Goal: Task Accomplishment & Management: Manage account settings

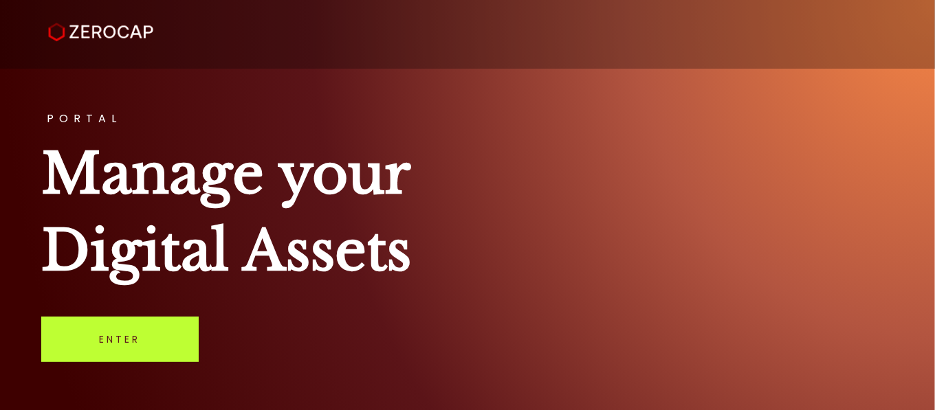
click at [115, 333] on link "Enter" at bounding box center [119, 339] width 157 height 45
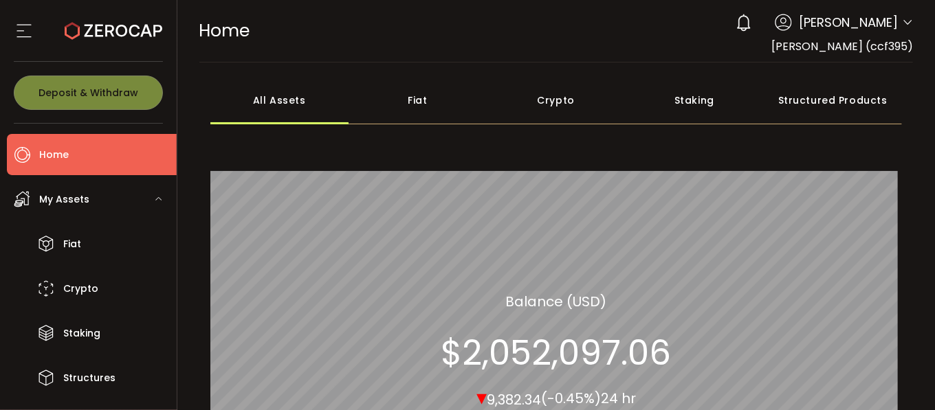
click at [889, 30] on span "Deborah Jane Matcham" at bounding box center [848, 22] width 99 height 19
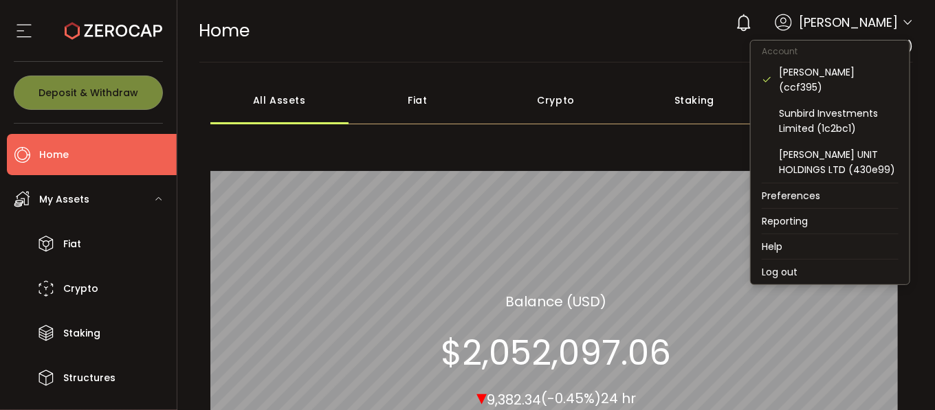
click at [906, 23] on icon at bounding box center [907, 22] width 11 height 11
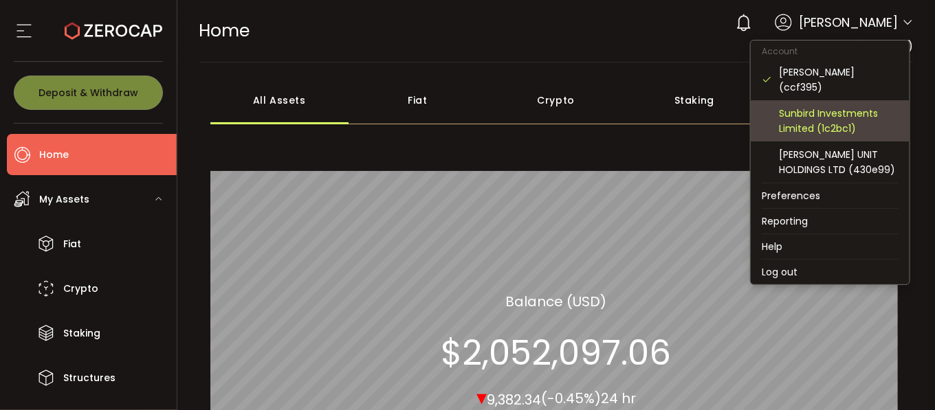
click at [843, 118] on div "Sunbird Investments Limited (1c2bc1)" at bounding box center [839, 121] width 120 height 30
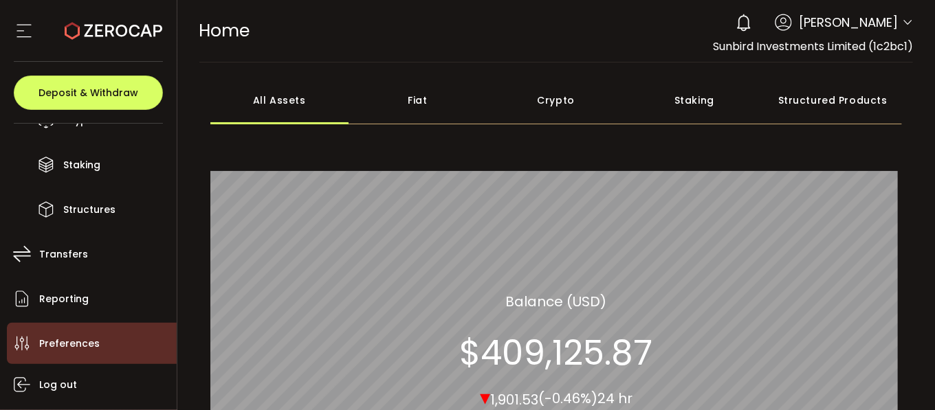
scroll to position [206, 0]
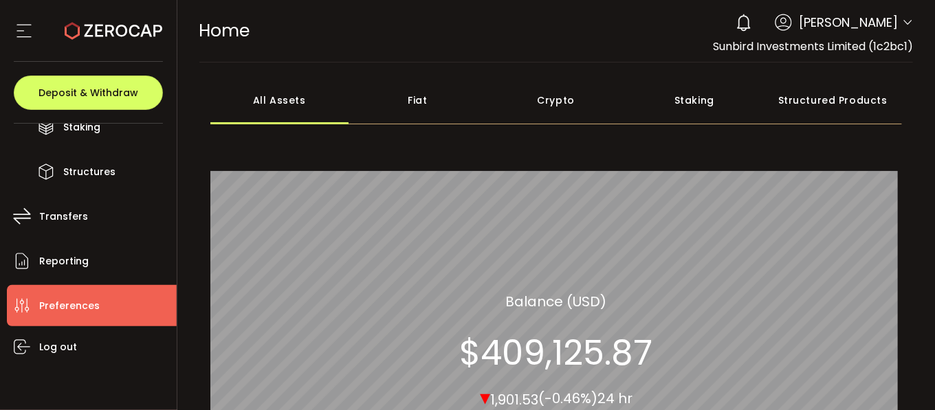
click at [67, 310] on span "Preferences" at bounding box center [69, 306] width 60 height 20
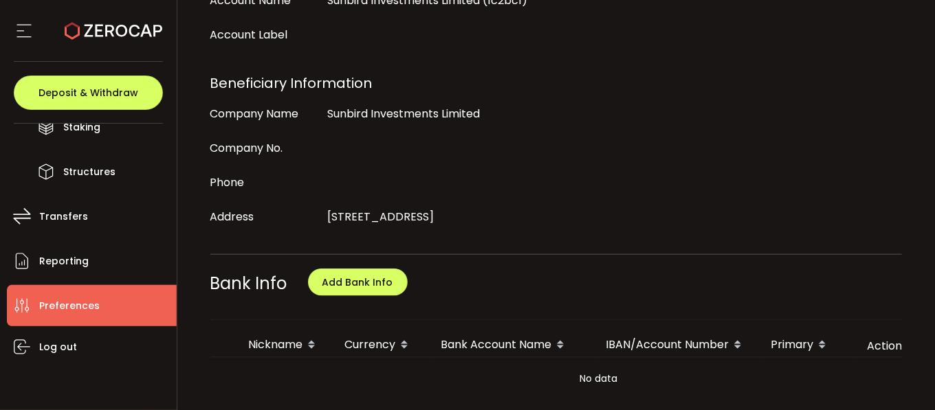
scroll to position [550, 0]
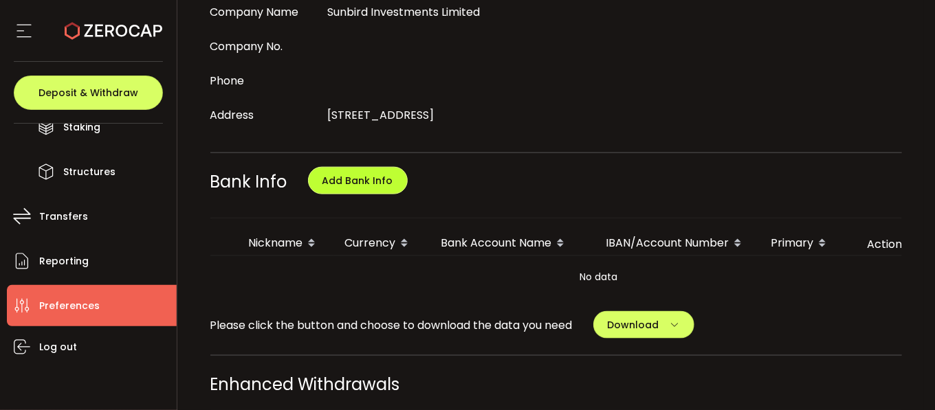
click at [359, 174] on span "Add Bank Info" at bounding box center [357, 181] width 71 height 14
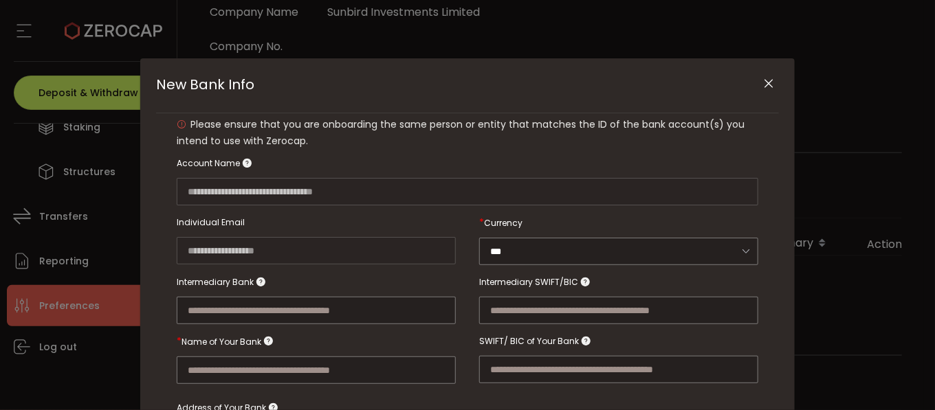
scroll to position [0, 0]
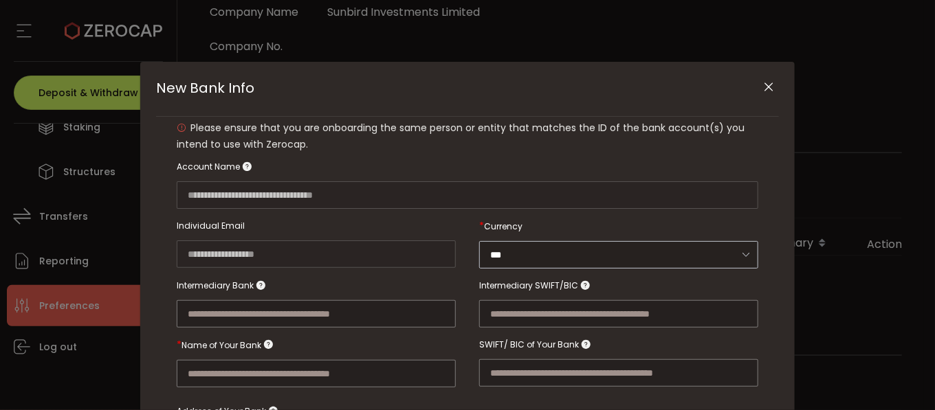
click at [746, 253] on icon "New Bank Info" at bounding box center [745, 255] width 17 height 28
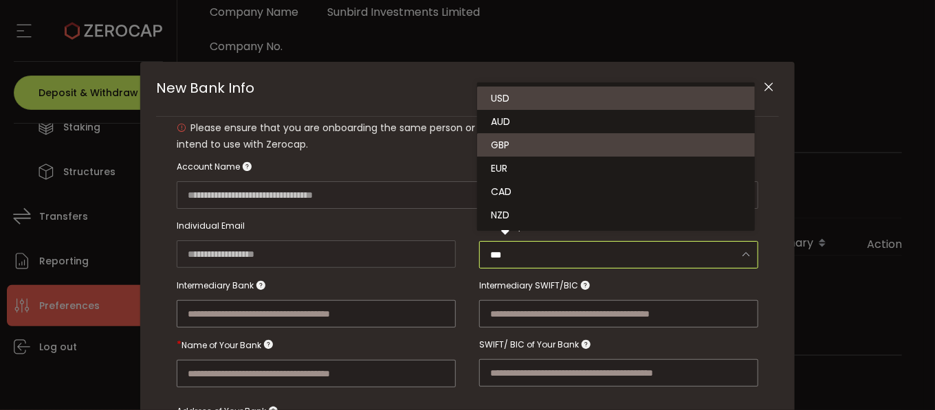
click at [540, 148] on li "GBP" at bounding box center [618, 144] width 282 height 23
type input "***"
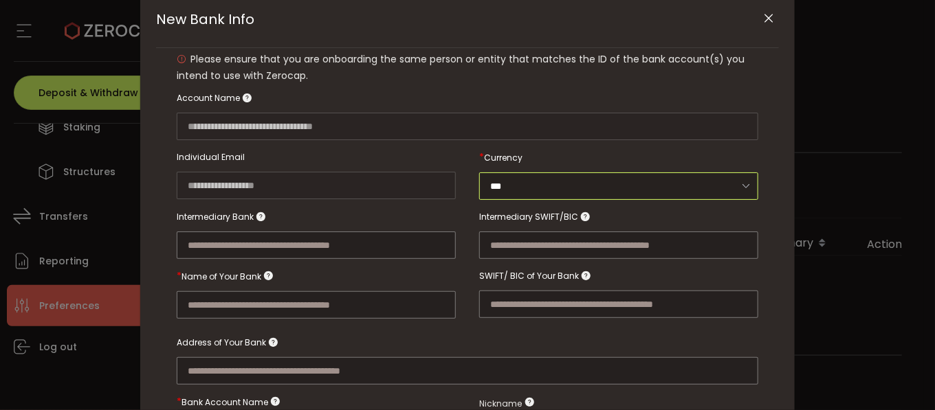
scroll to position [137, 0]
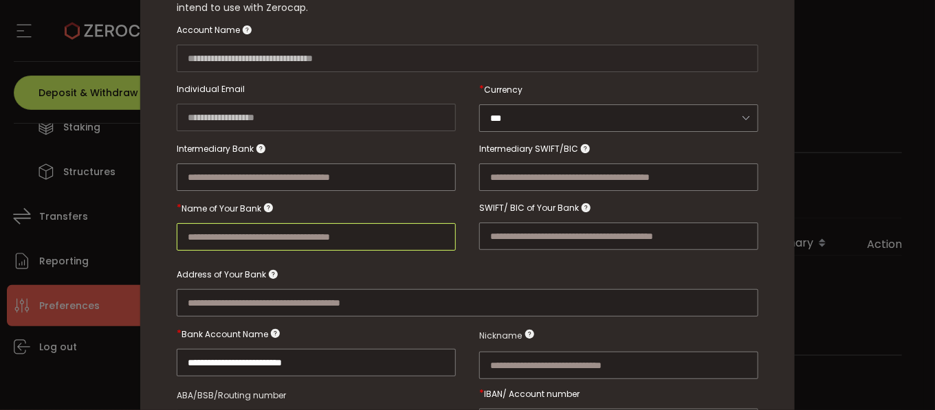
click at [208, 233] on input "New Bank Info" at bounding box center [316, 236] width 279 height 27
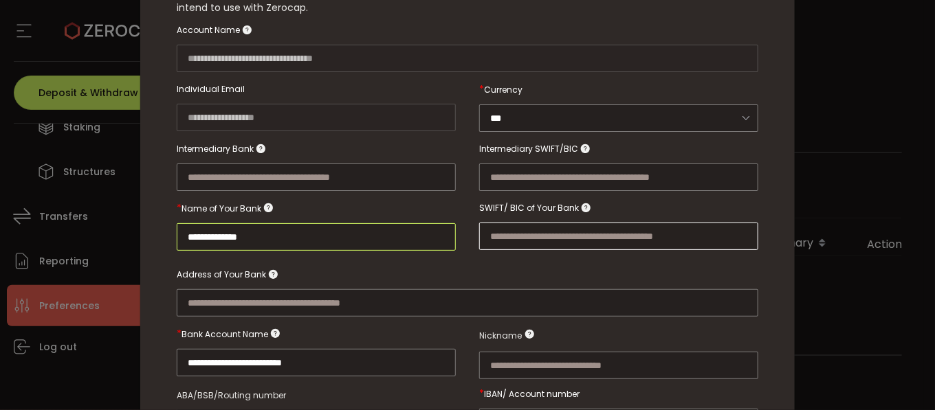
type input "**********"
click at [505, 232] on input "New Bank Info" at bounding box center [618, 236] width 279 height 27
click at [215, 295] on input "New Bank Info" at bounding box center [467, 302] width 581 height 27
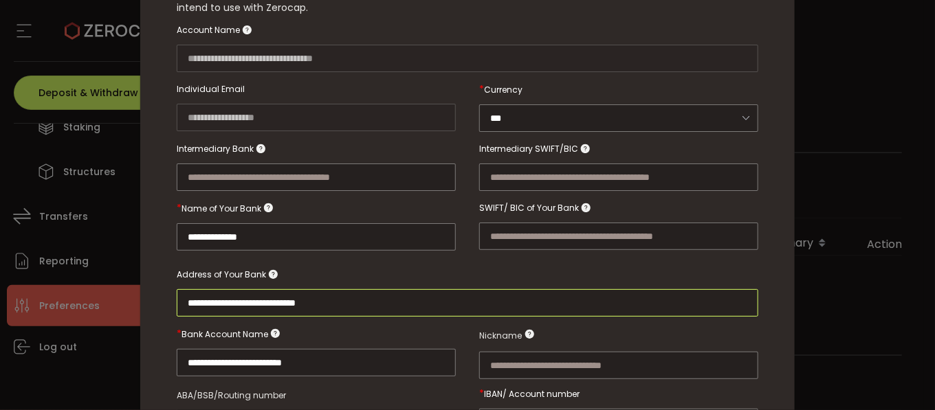
click at [315, 294] on input "**********" at bounding box center [467, 302] width 581 height 27
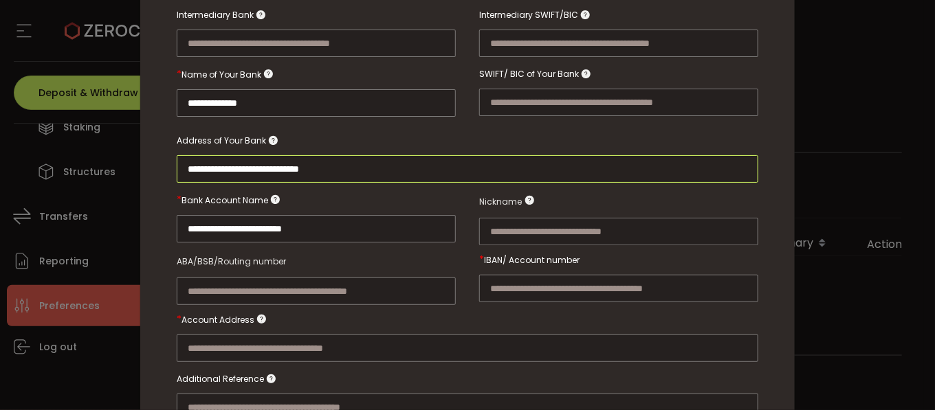
scroll to position [274, 0]
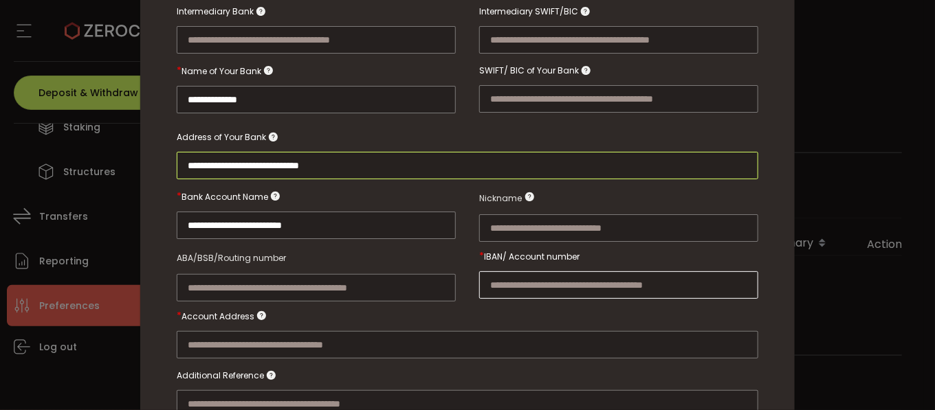
type input "**********"
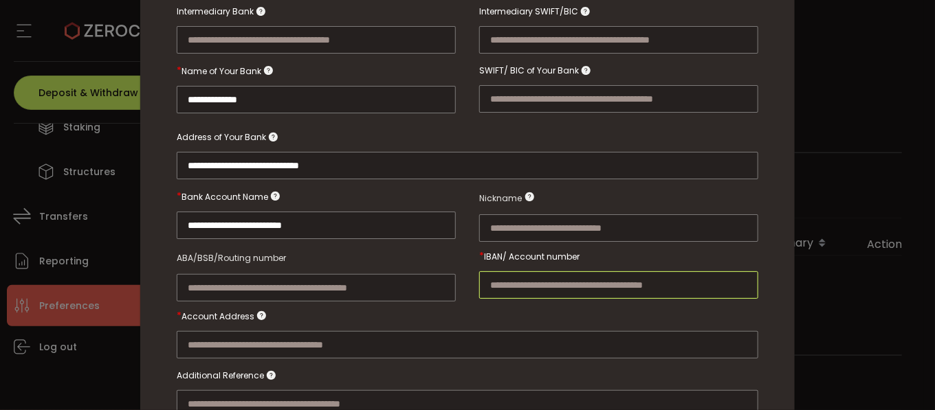
click at [515, 279] on input "New Bank Info" at bounding box center [618, 284] width 279 height 27
type input "**********"
click at [206, 336] on input "New Bank Info" at bounding box center [467, 344] width 581 height 27
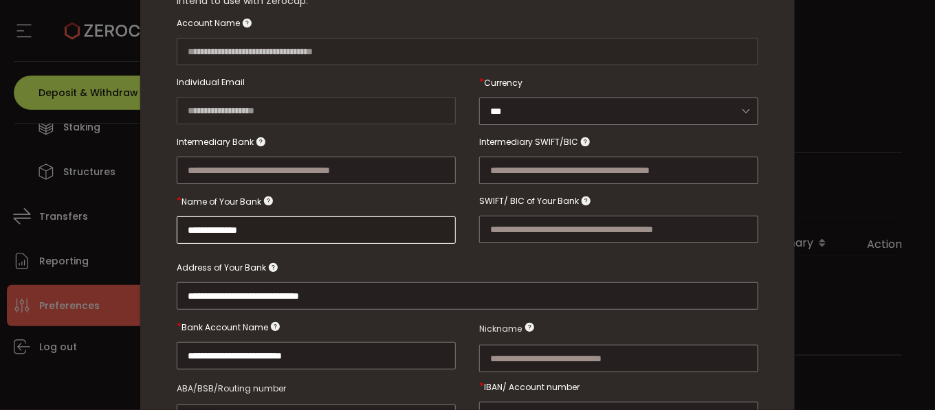
scroll to position [137, 0]
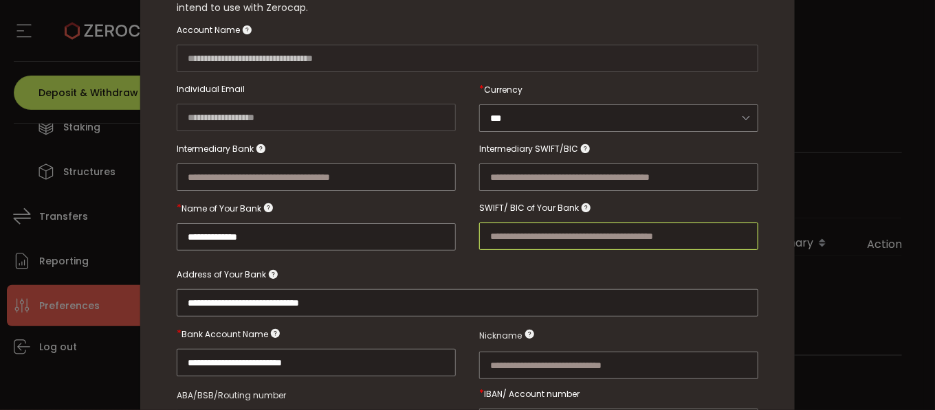
click at [498, 233] on input "New Bank Info" at bounding box center [618, 236] width 279 height 27
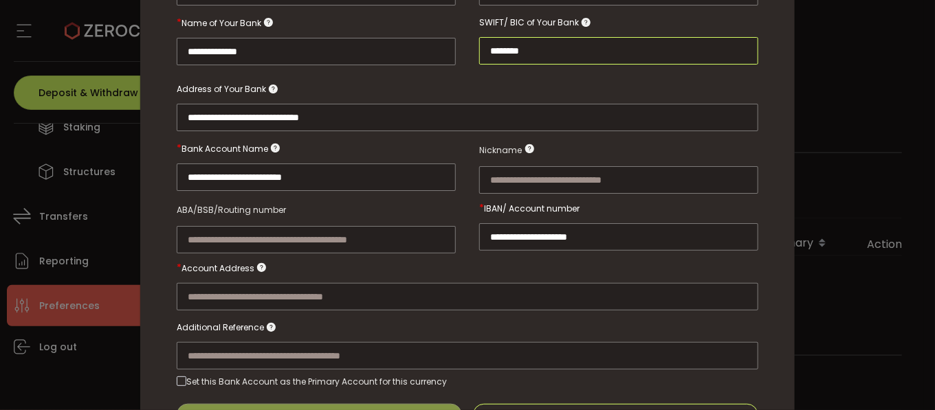
scroll to position [344, 0]
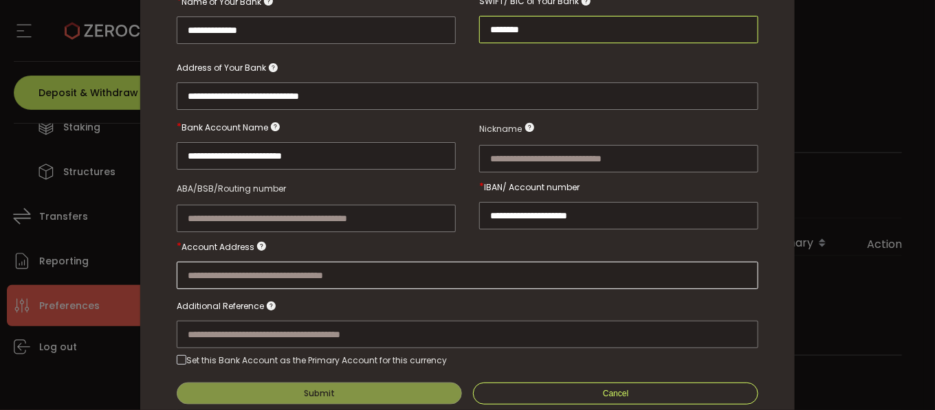
type input "********"
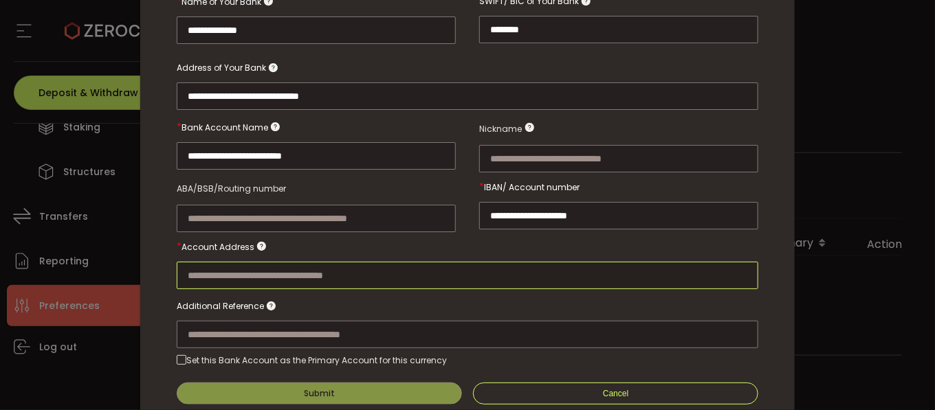
click at [304, 267] on input "New Bank Info" at bounding box center [467, 275] width 581 height 27
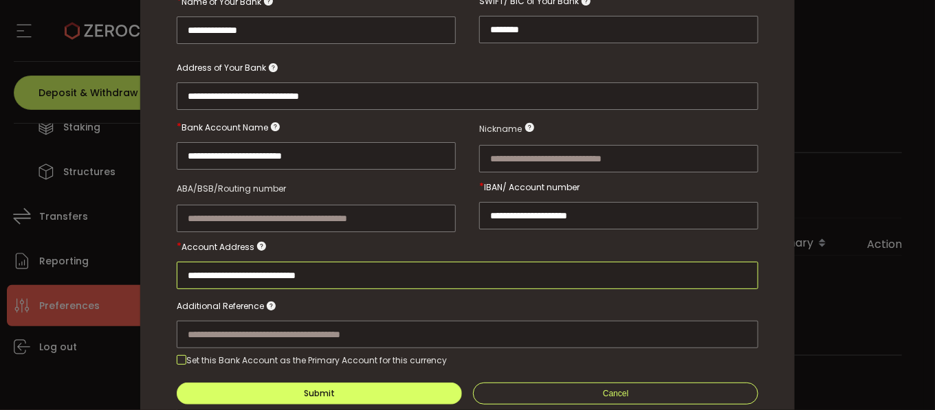
type input "**********"
click at [184, 355] on span "New Bank Info" at bounding box center [182, 360] width 10 height 10
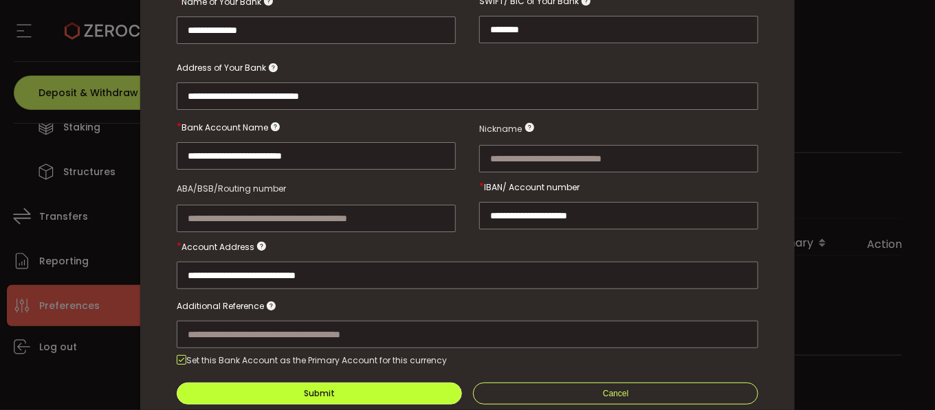
click at [355, 385] on button "Submit" at bounding box center [319, 394] width 285 height 22
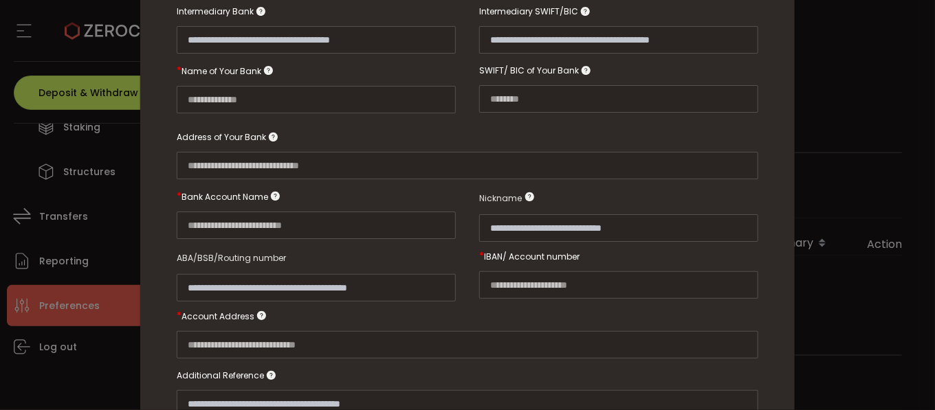
scroll to position [396, 0]
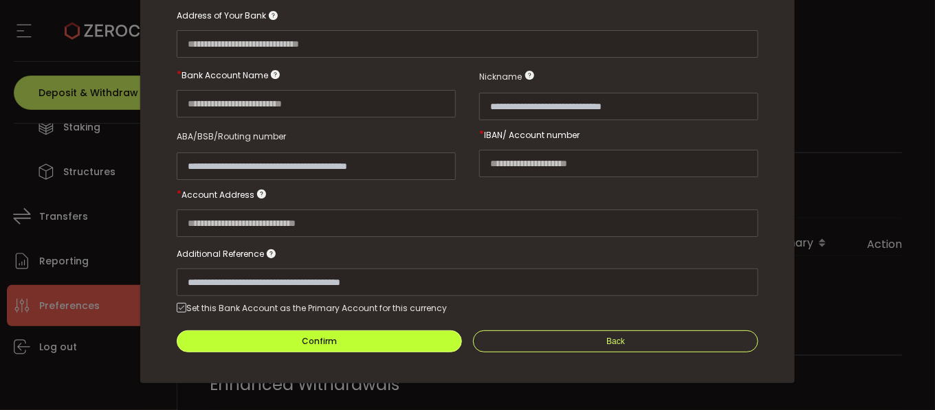
click at [339, 338] on button "Confirm" at bounding box center [319, 342] width 285 height 22
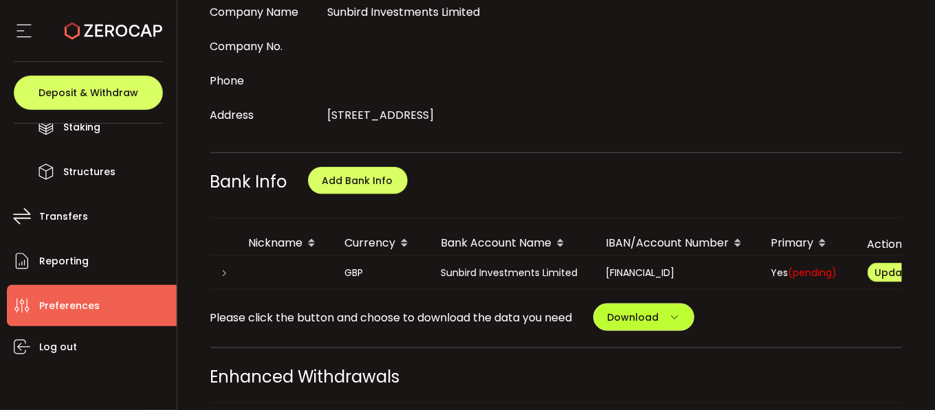
click at [678, 314] on icon "button" at bounding box center [675, 318] width 10 height 10
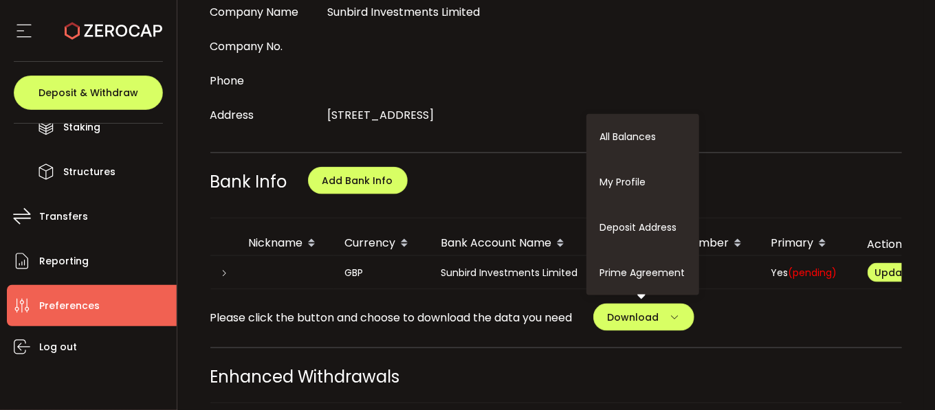
click at [708, 366] on div "Enhanced Withdrawals" at bounding box center [556, 377] width 692 height 24
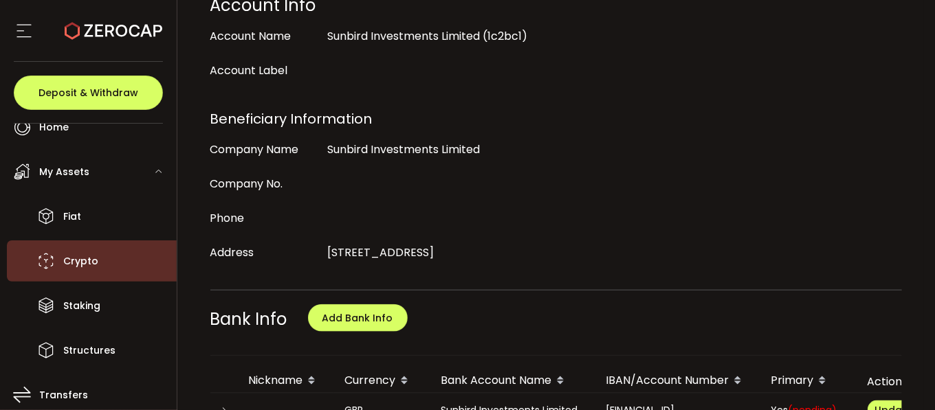
scroll to position [0, 0]
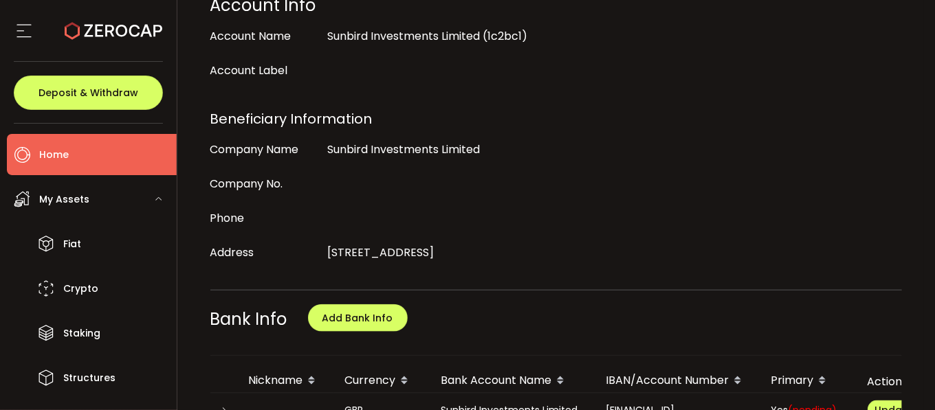
click at [62, 155] on span "Home" at bounding box center [54, 155] width 30 height 20
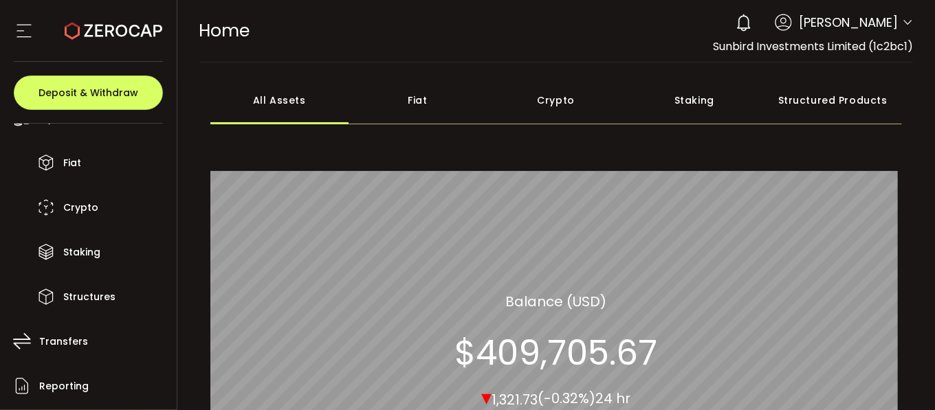
scroll to position [206, 0]
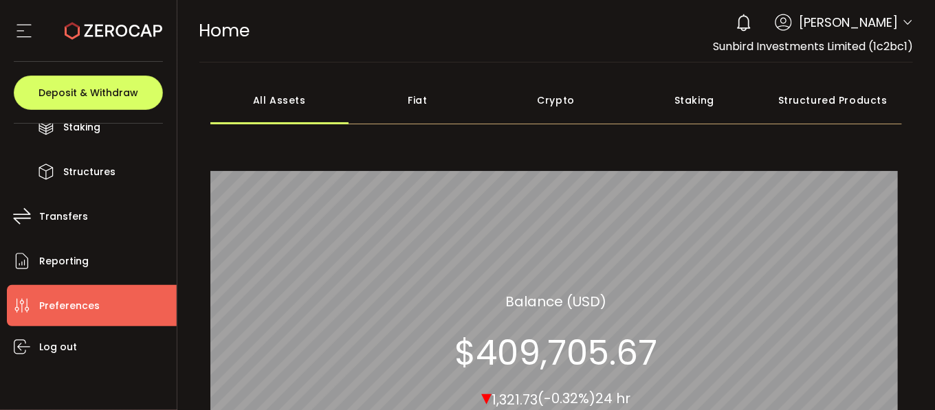
click at [87, 305] on span "Preferences" at bounding box center [69, 306] width 60 height 20
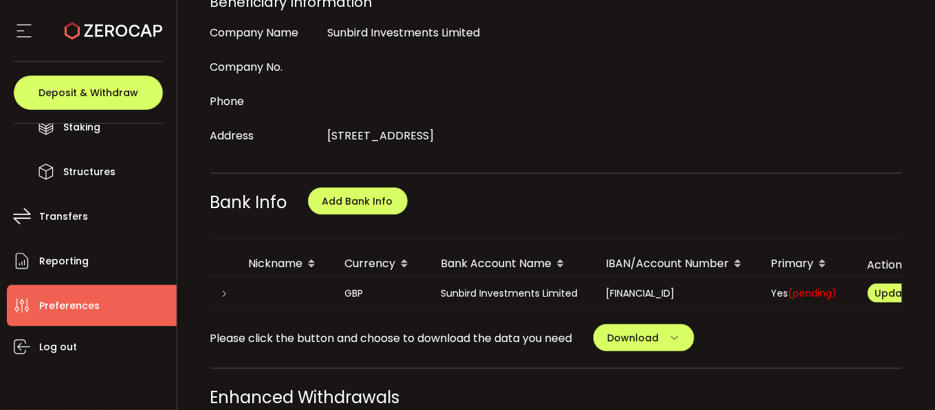
scroll to position [550, 0]
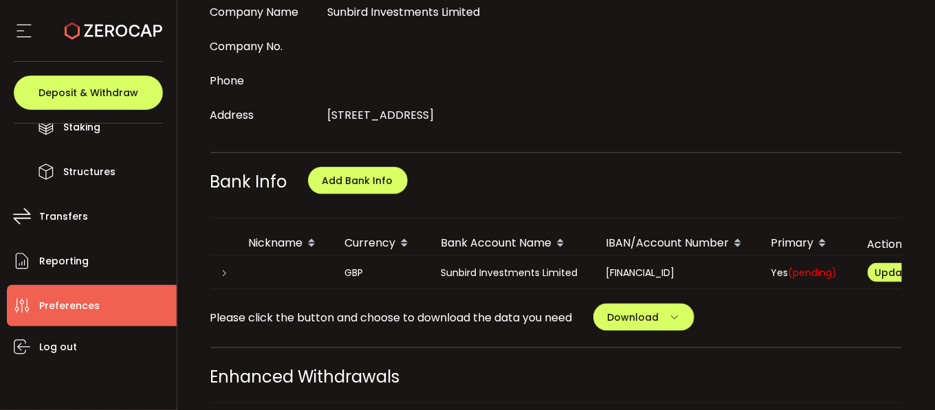
drag, startPoint x: 511, startPoint y: 278, endPoint x: 760, endPoint y: 277, distance: 248.8
click at [760, 277] on tr "GBP Sunbird Investments Limited GB27HOAB15990000255340 Yes (pending) Update Del…" at bounding box center [598, 273] width 777 height 34
click at [769, 317] on div "Please click the button and choose to download the data you need Download All B…" at bounding box center [556, 317] width 692 height 27
click at [225, 269] on icon at bounding box center [225, 273] width 8 height 8
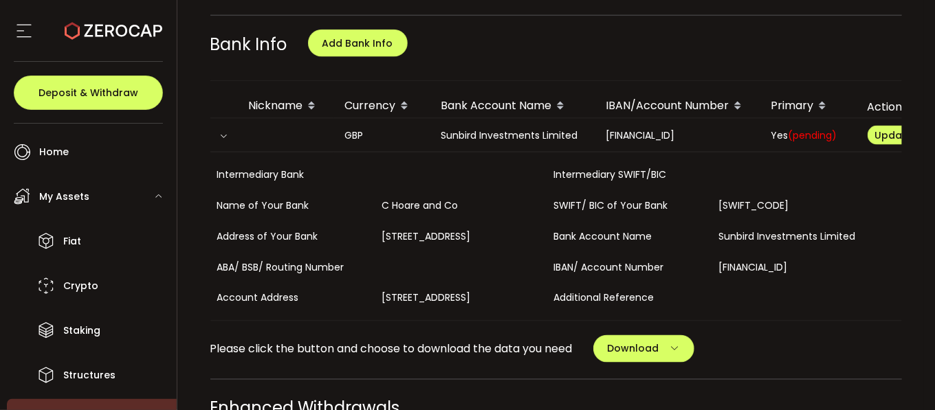
scroll to position [0, 0]
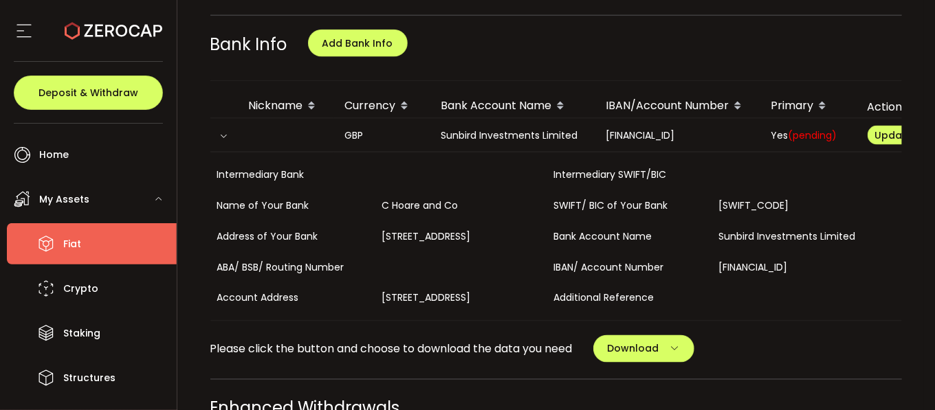
click at [99, 236] on li "Fiat" at bounding box center [92, 243] width 170 height 41
